Goal: Browse casually: Explore the website without a specific task or goal

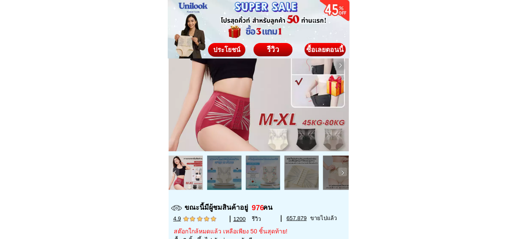
scroll to position [113, 0]
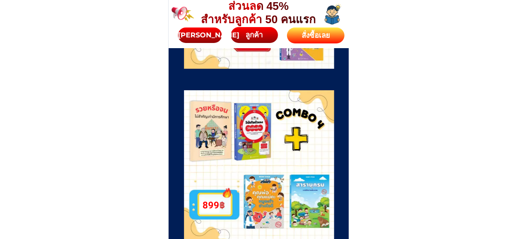
scroll to position [2919, 0]
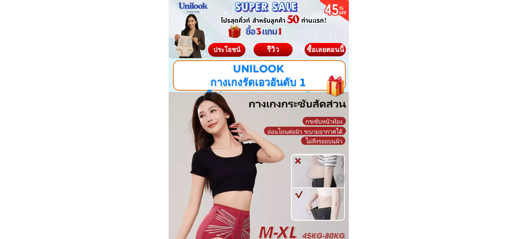
scroll to position [43, 0]
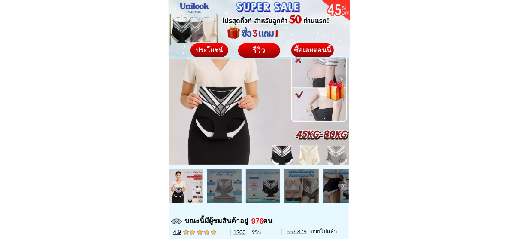
scroll to position [86, 0]
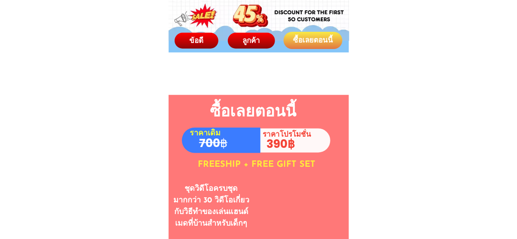
scroll to position [4635, 0]
